Goal: Transaction & Acquisition: Obtain resource

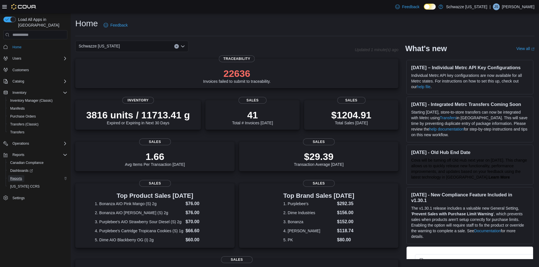
click at [17, 176] on span "Reports" at bounding box center [16, 178] width 12 height 5
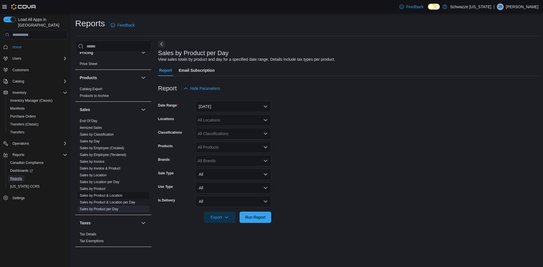
scroll to position [338, 0]
click at [94, 189] on link "Sales by Product" at bounding box center [93, 189] width 26 height 4
click at [219, 109] on button "Yesterday" at bounding box center [233, 106] width 76 height 11
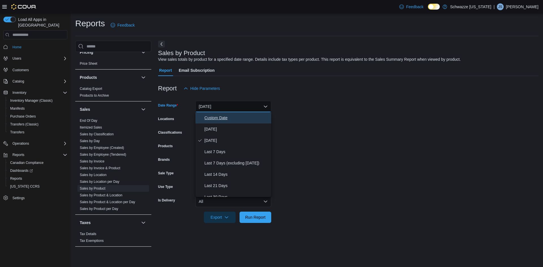
click at [219, 118] on span "Custom Date" at bounding box center [236, 118] width 64 height 7
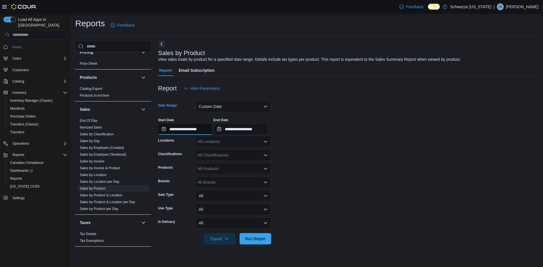
click at [205, 128] on input "**********" at bounding box center [185, 129] width 54 height 11
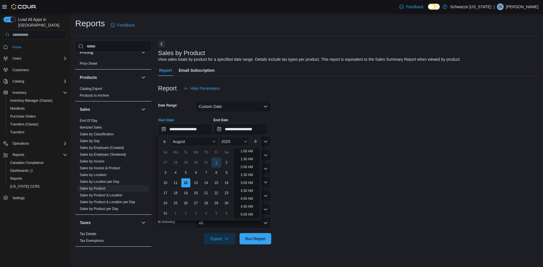
click at [215, 160] on div "1" at bounding box center [216, 163] width 10 height 10
type input "**********"
click at [306, 157] on form "**********" at bounding box center [348, 169] width 380 height 150
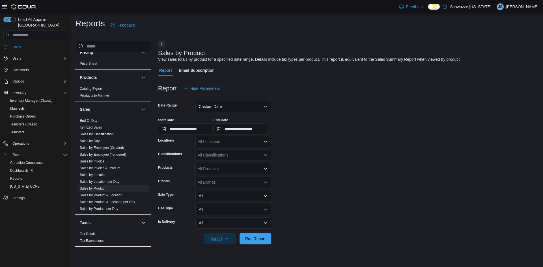
click at [223, 242] on span "Export" at bounding box center [219, 238] width 25 height 11
click at [228, 206] on span "Export to Excel" at bounding box center [220, 205] width 25 height 5
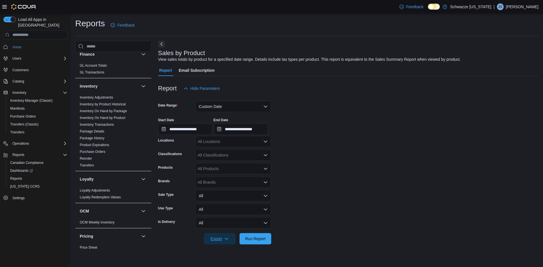
scroll to position [140, 0]
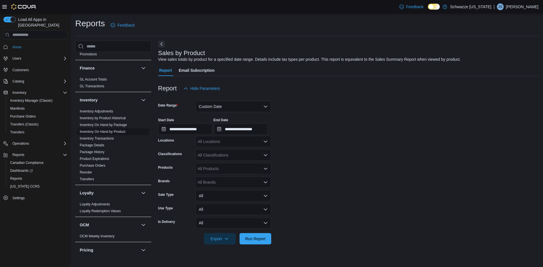
click at [106, 133] on link "Inventory On Hand by Product" at bounding box center [103, 132] width 46 height 4
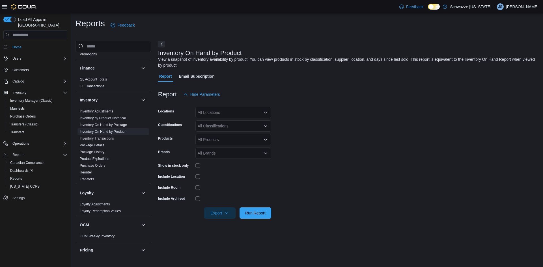
click at [218, 114] on div "All Locations" at bounding box center [233, 112] width 76 height 11
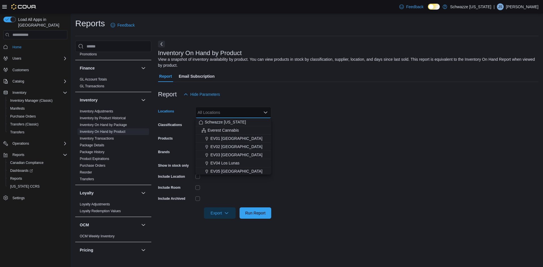
click at [295, 123] on form "Locations All Locations Combo box. Selected. Combo box input. All Locations. Ty…" at bounding box center [348, 159] width 380 height 119
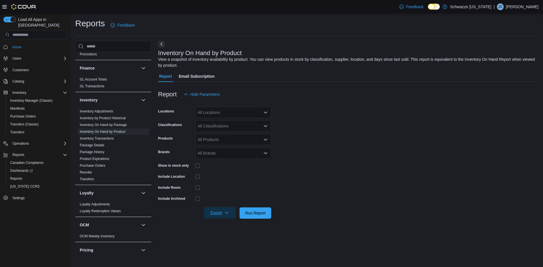
click at [209, 208] on span "Export" at bounding box center [219, 212] width 25 height 11
click at [218, 224] on span "Export to Excel" at bounding box center [220, 224] width 25 height 5
click at [521, 7] on p "[PERSON_NAME]" at bounding box center [522, 6] width 33 height 7
click at [506, 56] on span "Sign Out" at bounding box center [501, 56] width 15 height 6
